Goal: Book appointment/travel/reservation

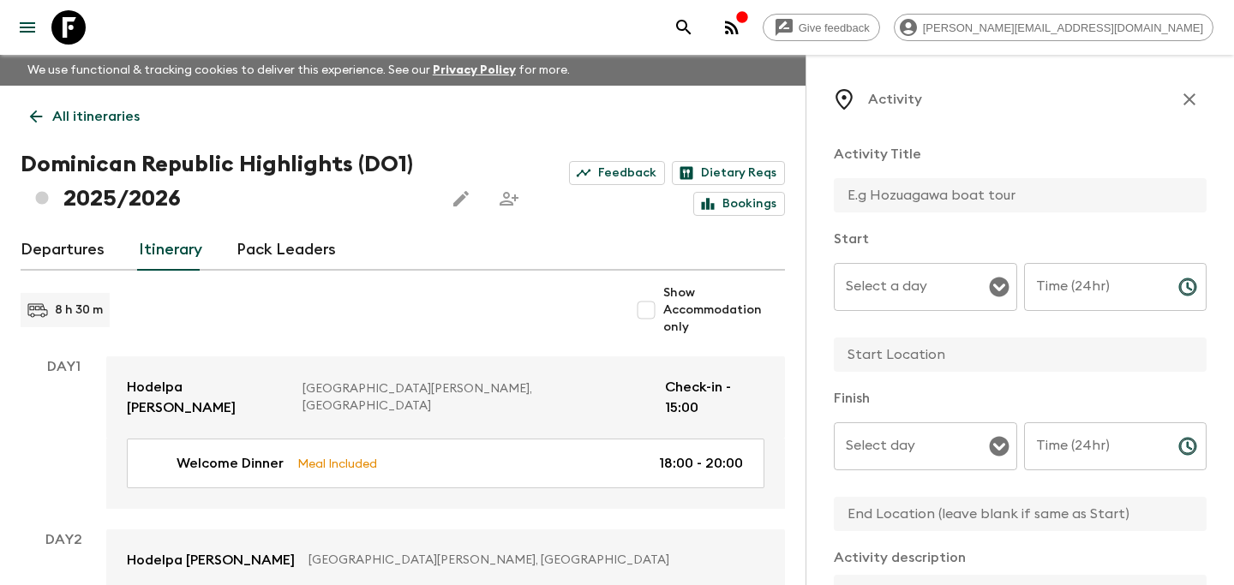
click at [1191, 105] on icon "button" at bounding box center [1189, 99] width 21 height 21
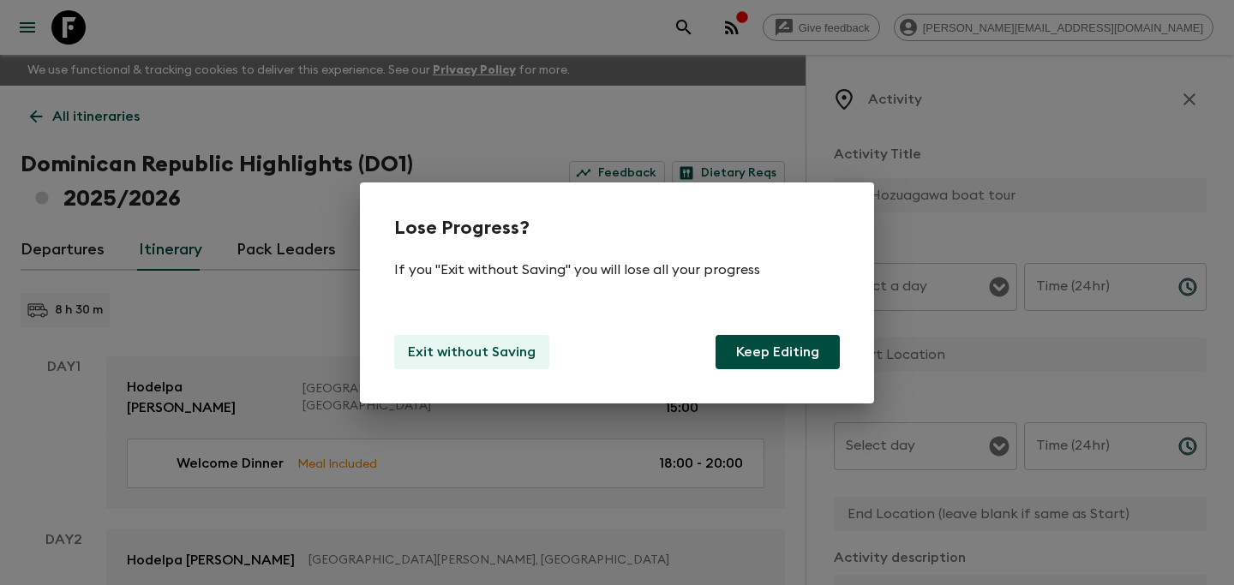
click at [458, 355] on p "Exit without Saving" at bounding box center [472, 352] width 128 height 21
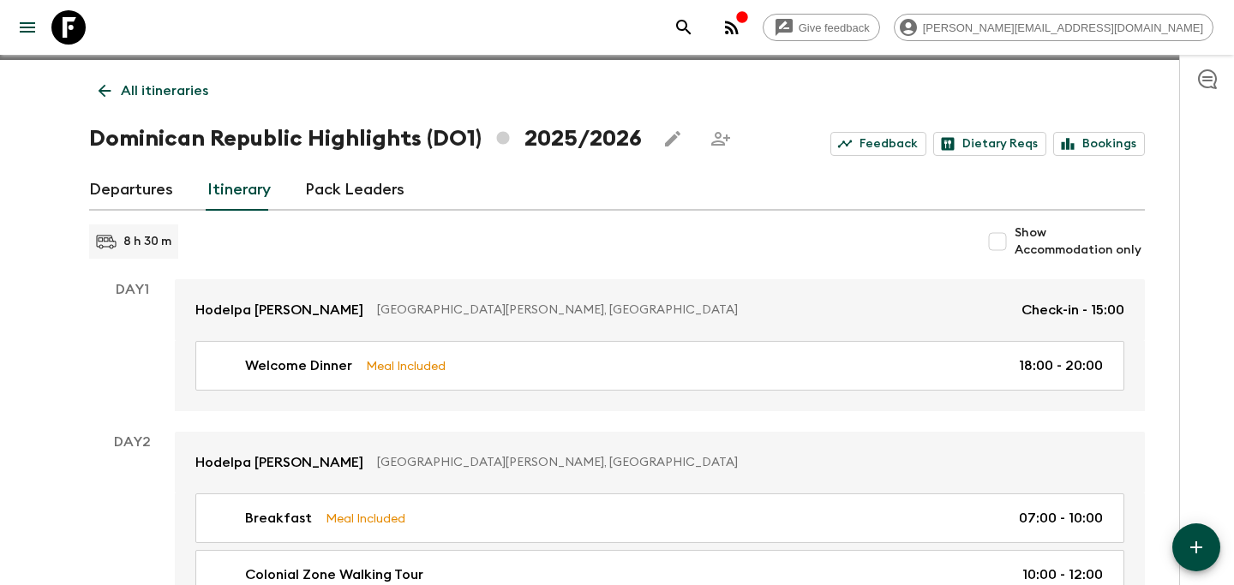
scroll to position [27, 0]
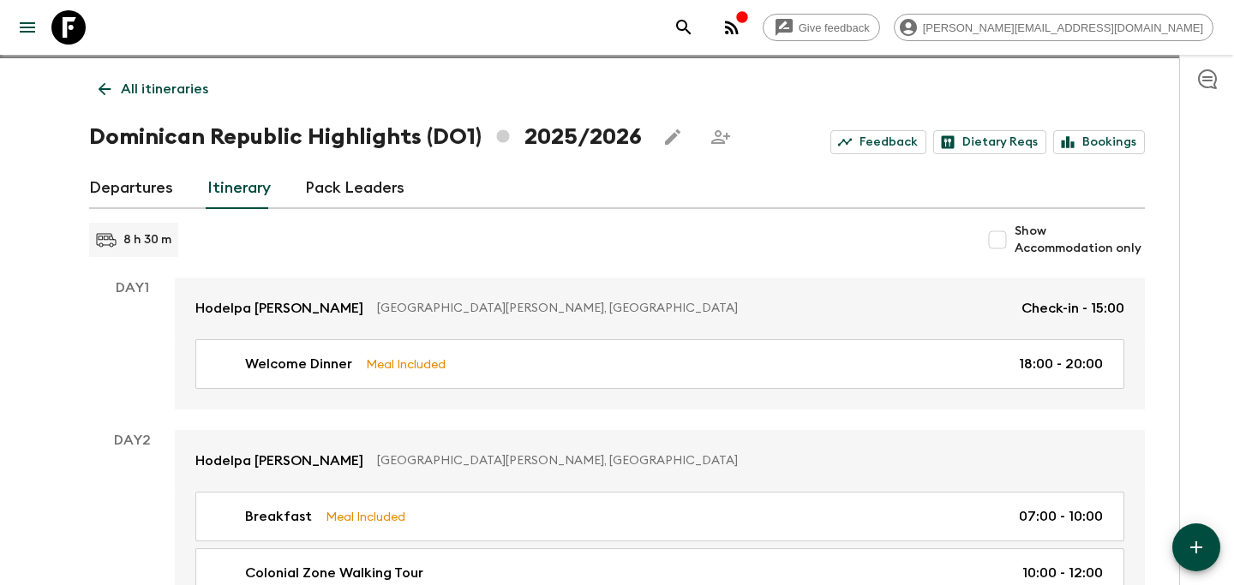
click at [105, 80] on icon at bounding box center [104, 89] width 19 height 19
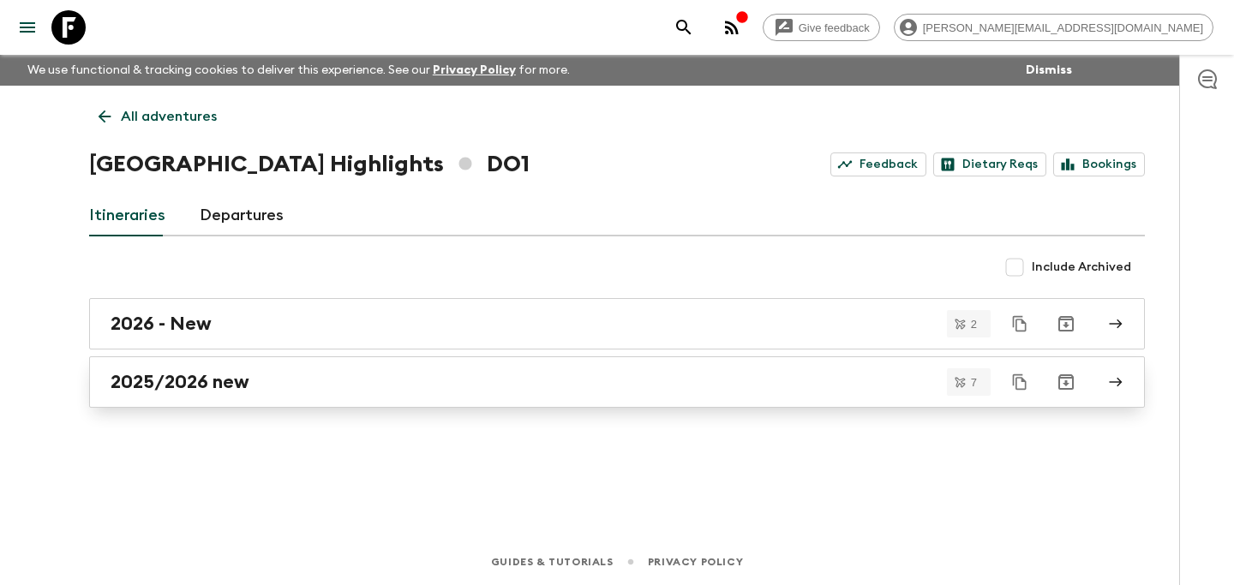
click at [432, 371] on div "2025/2026 new" at bounding box center [601, 382] width 980 height 22
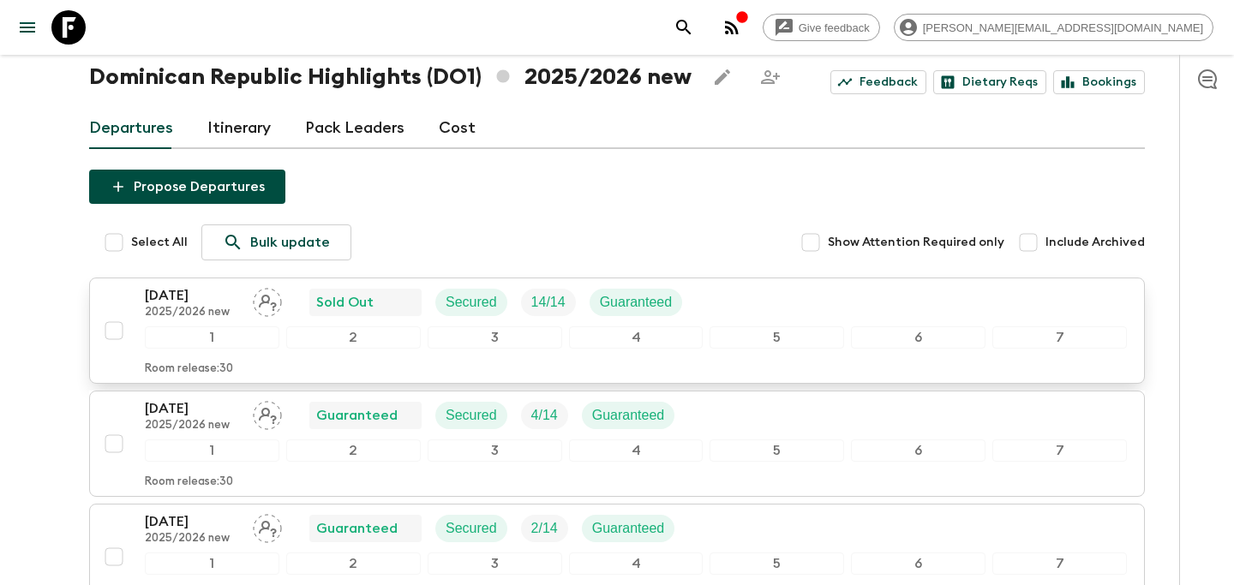
scroll to position [91, 0]
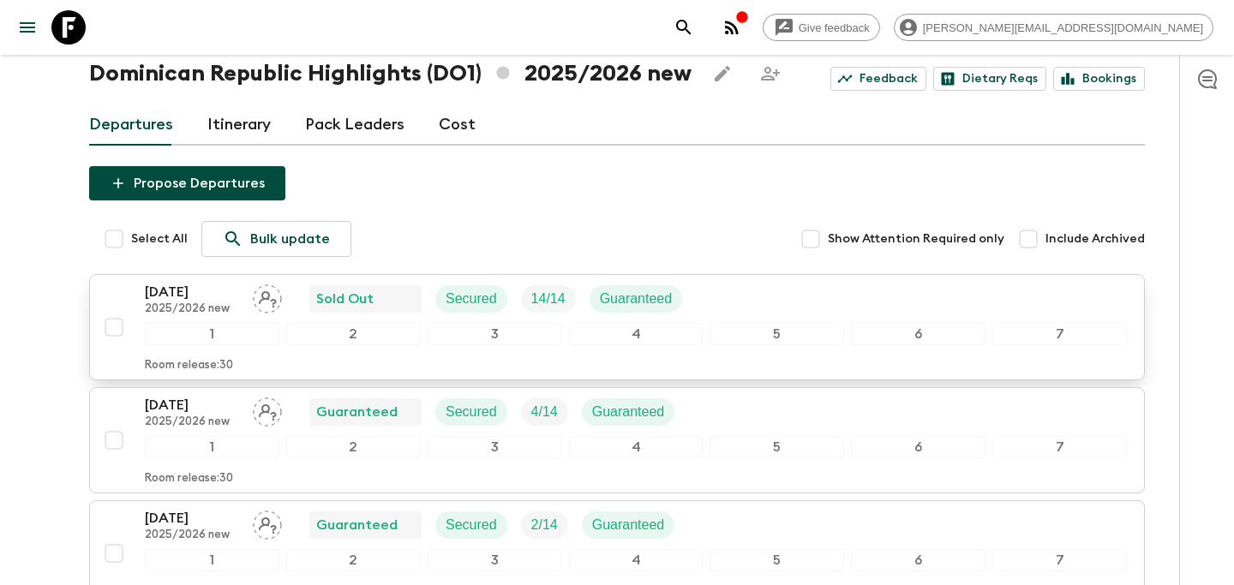
click at [720, 302] on div "[DATE] 2025/2026 new Sold Out Secured 14 / 14 Guaranteed" at bounding box center [636, 299] width 982 height 34
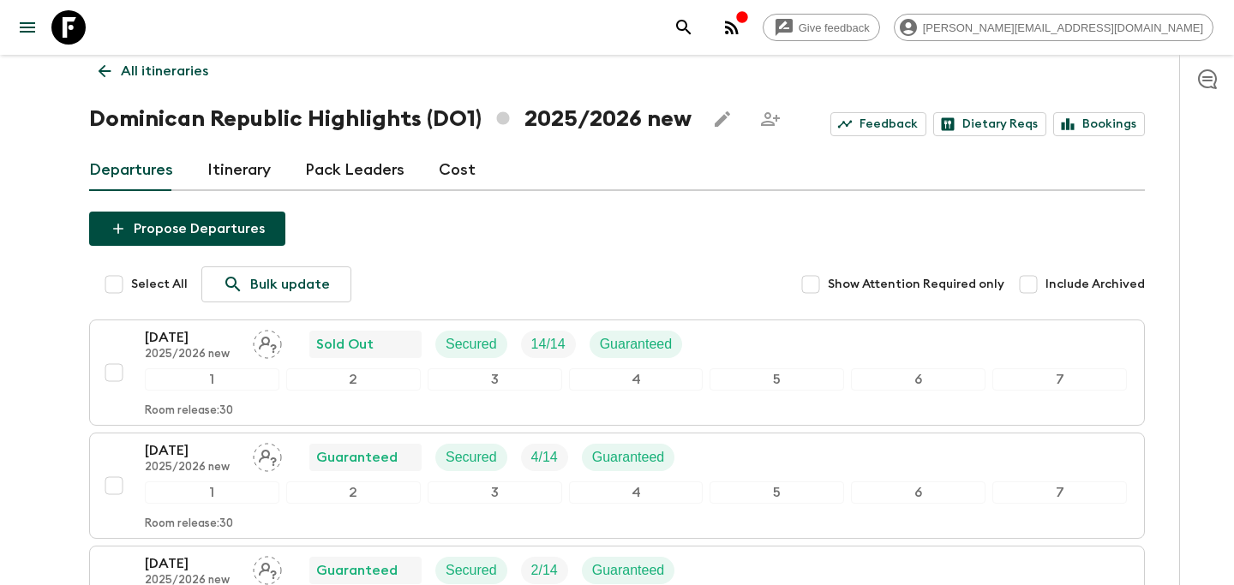
scroll to position [51, 0]
